Goal: Find contact information: Find contact information

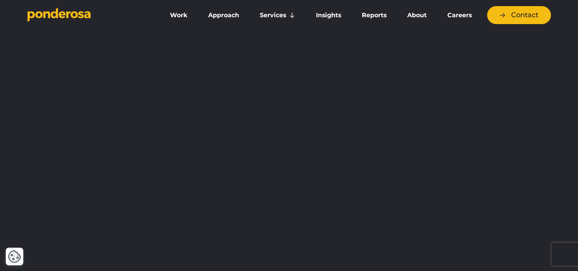
click at [76, 14] on icon "Go to homepage" at bounding box center [73, 14] width 7 height 7
click at [514, 15] on link "Contact" at bounding box center [519, 15] width 64 height 18
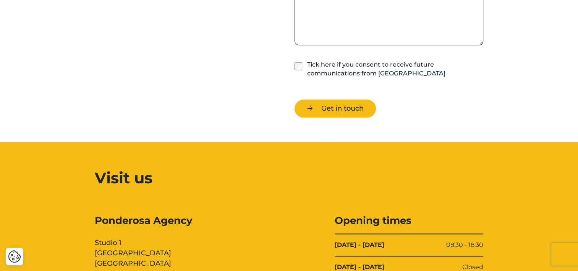
scroll to position [726, 0]
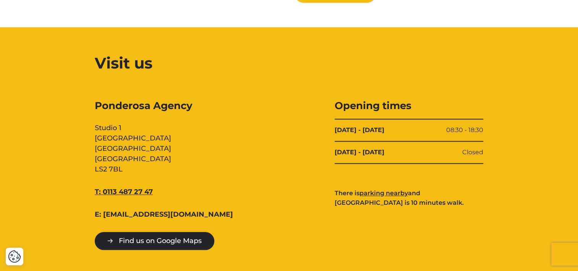
drag, startPoint x: 157, startPoint y: 188, endPoint x: 102, endPoint y: 188, distance: 55.0
click at [102, 188] on div "T: 0113 487 27 47" at bounding box center [169, 191] width 149 height 10
copy link "0113 487 27 47"
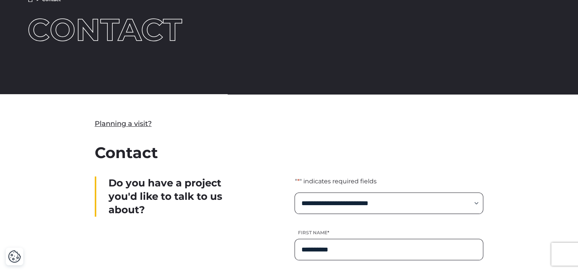
scroll to position [0, 0]
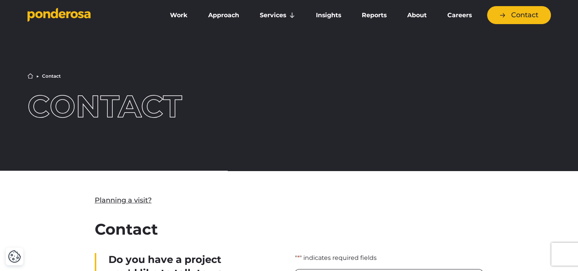
click at [86, 19] on icon "Go to homepage" at bounding box center [59, 15] width 63 height 14
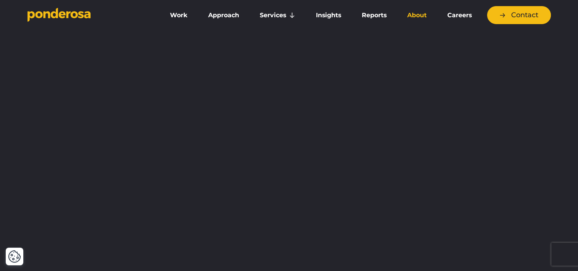
click at [419, 15] on link "About" at bounding box center [417, 15] width 37 height 16
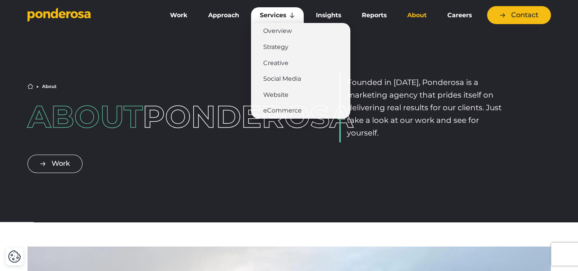
click at [289, 19] on link "Services" at bounding box center [277, 15] width 53 height 16
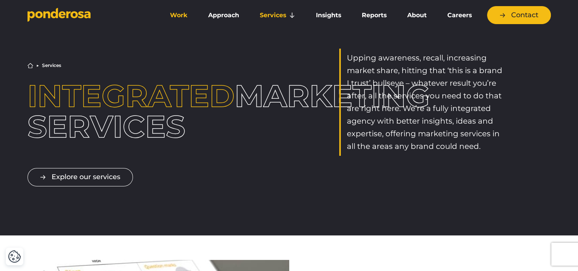
click at [181, 12] on link "Work" at bounding box center [178, 15] width 35 height 16
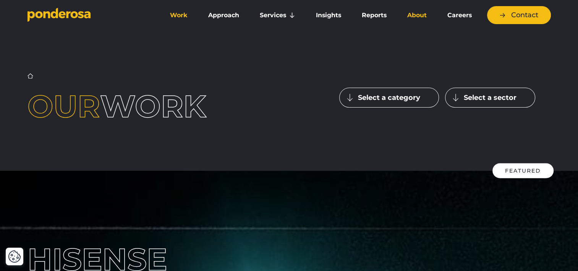
click at [409, 16] on link "About" at bounding box center [417, 15] width 37 height 16
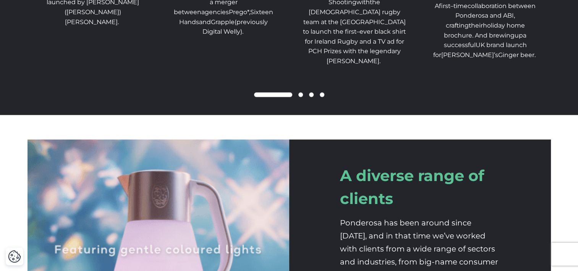
scroll to position [1095, 0]
